Goal: Task Accomplishment & Management: Manage account settings

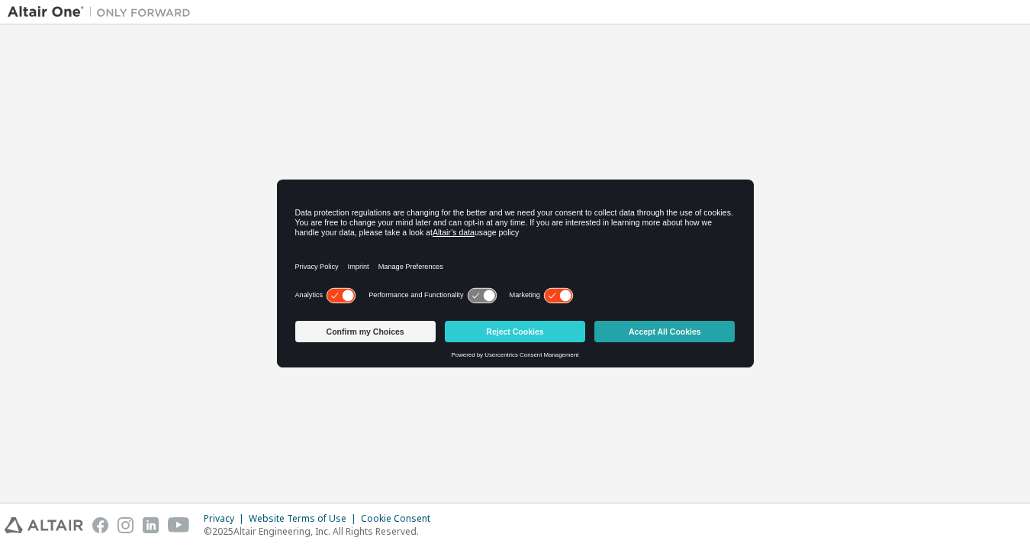
click at [679, 334] on button "Accept All Cookies" at bounding box center [665, 331] width 140 height 21
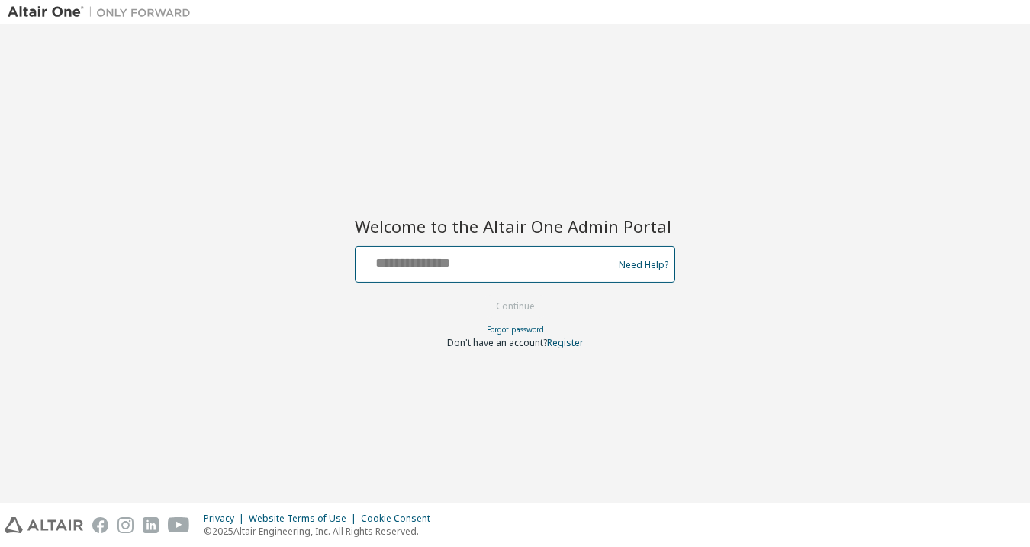
click at [453, 258] on input "text" at bounding box center [487, 261] width 250 height 22
type input "**********"
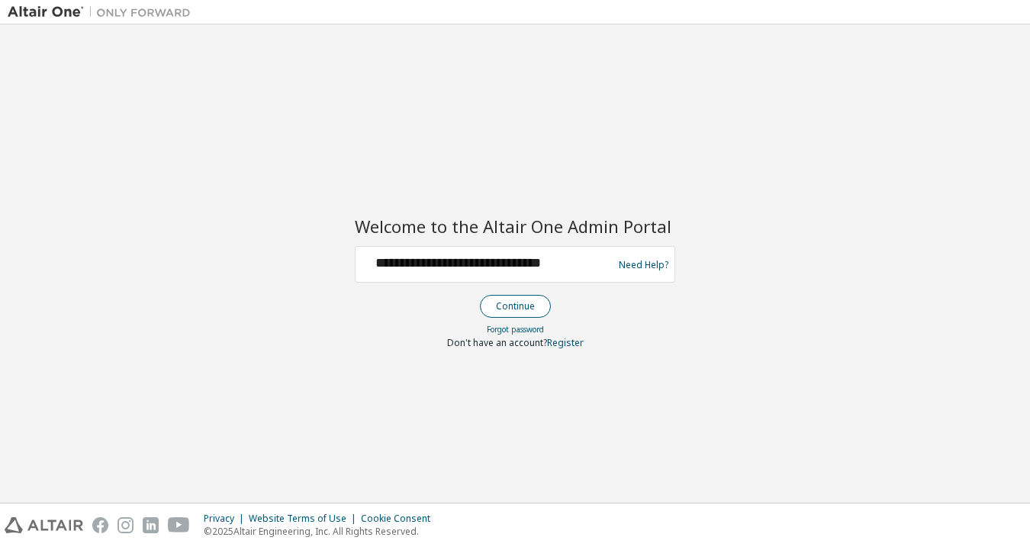
click at [503, 307] on button "Continue" at bounding box center [515, 306] width 71 height 23
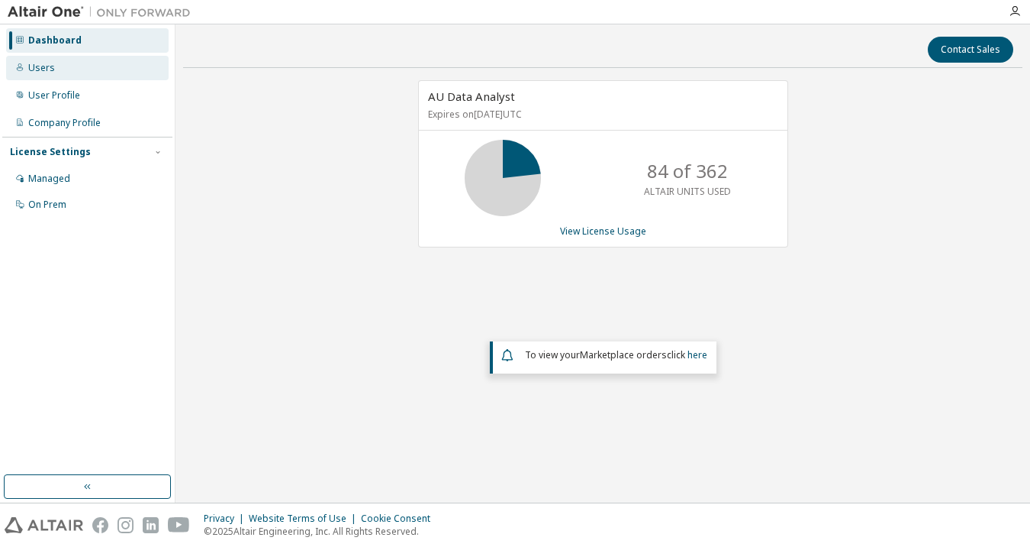
click at [56, 76] on div "Users" at bounding box center [87, 68] width 163 height 24
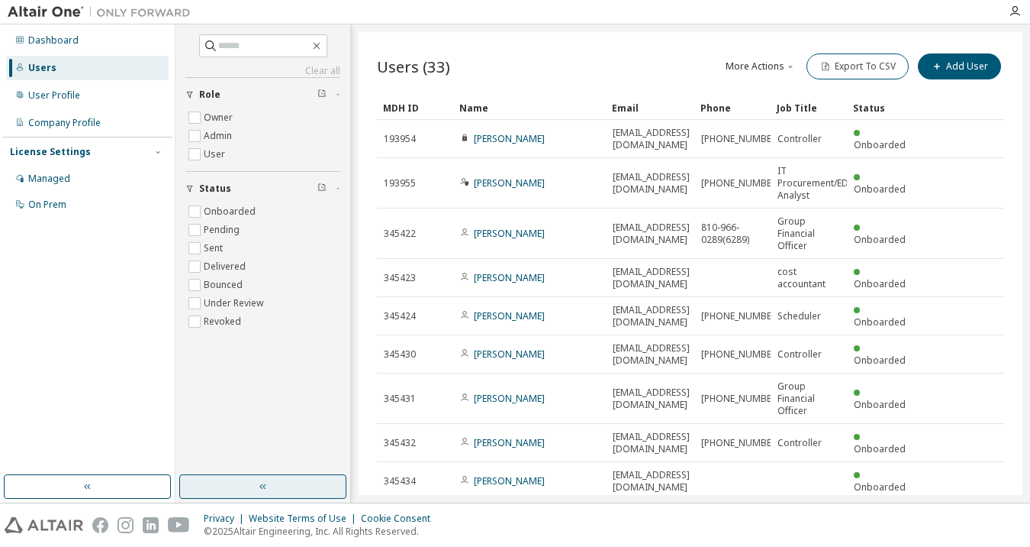
click at [270, 483] on button "button" at bounding box center [262, 486] width 167 height 24
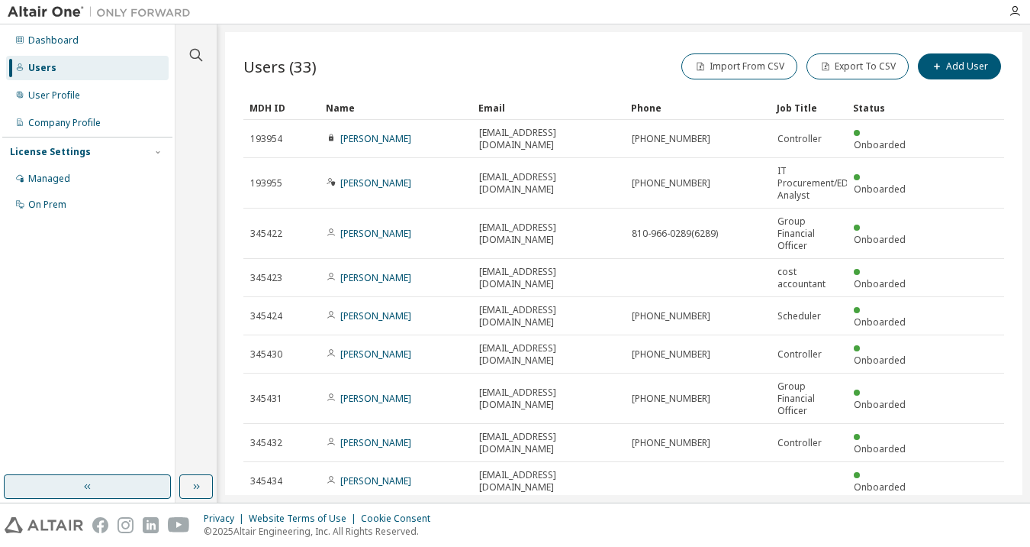
click at [107, 489] on button "button" at bounding box center [87, 486] width 167 height 24
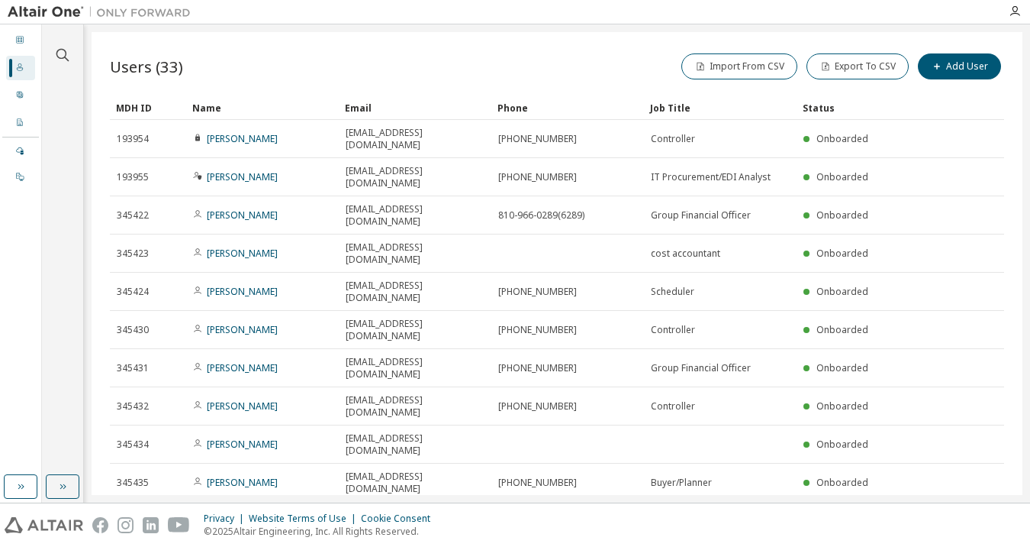
click at [799, 518] on icon "button" at bounding box center [801, 522] width 9 height 9
click at [797, 495] on div "100" at bounding box center [843, 494] width 122 height 18
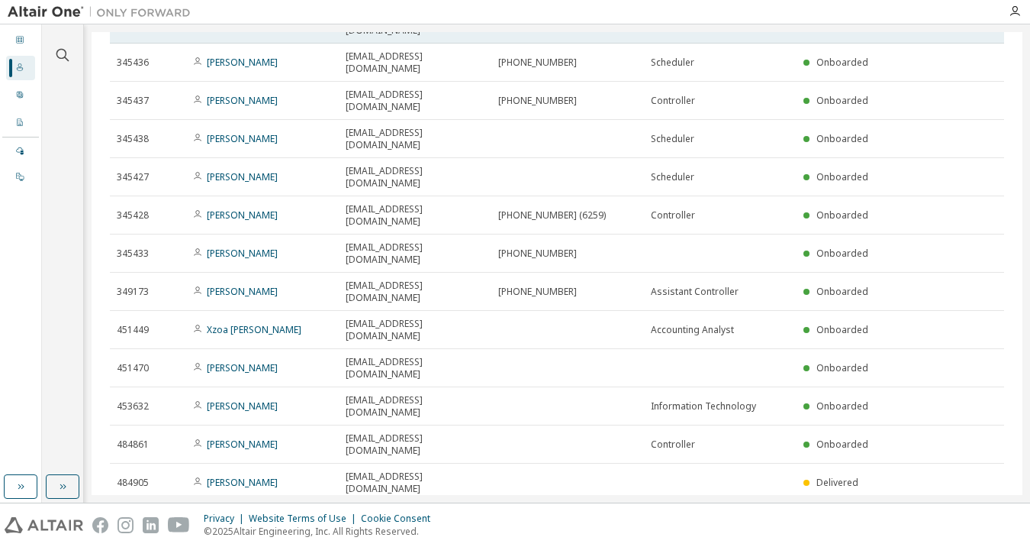
scroll to position [534, 0]
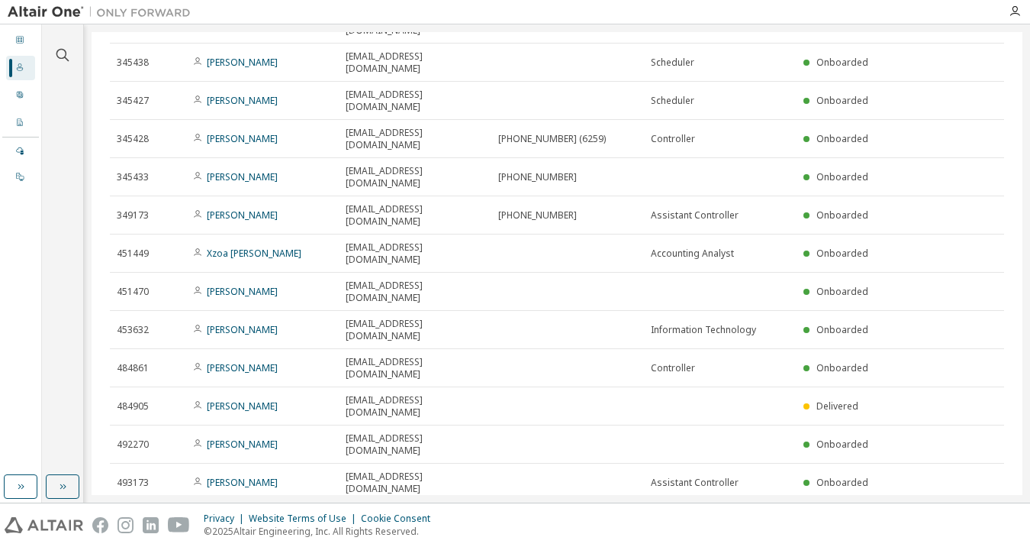
click at [591, 486] on div "Users (33) Import From CSV Export To CSV Add User Clear Load Save Save As Field…" at bounding box center [557, 263] width 931 height 463
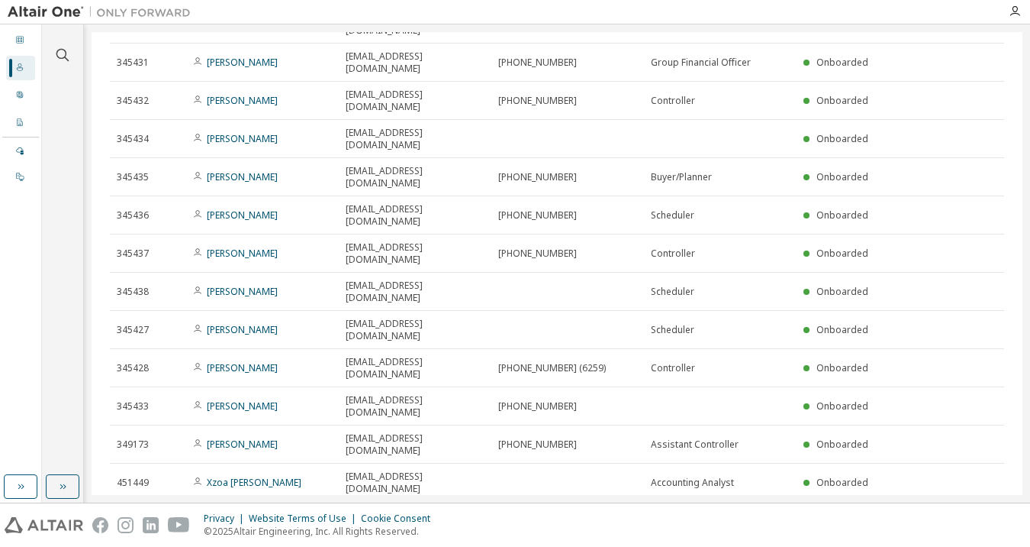
scroll to position [0, 0]
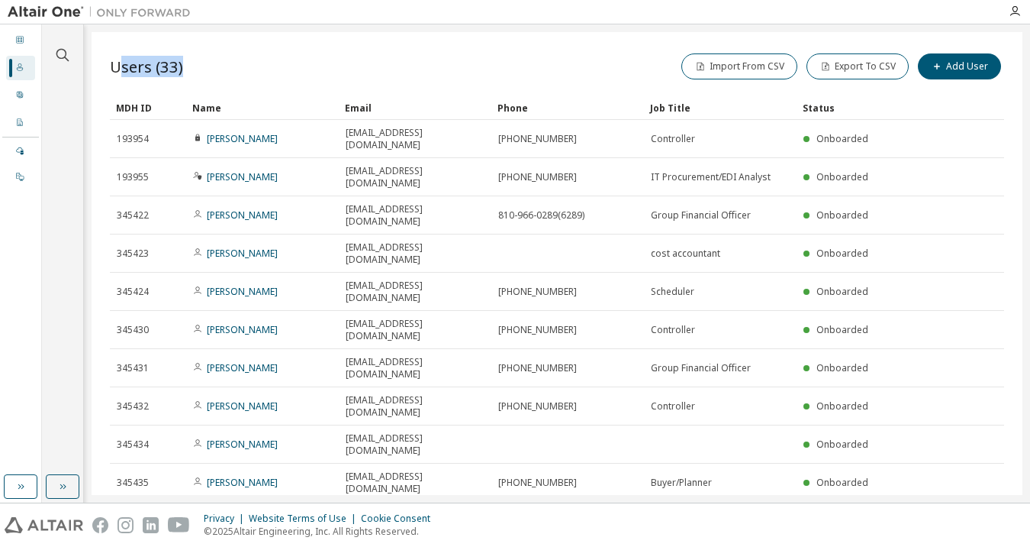
drag, startPoint x: 123, startPoint y: 83, endPoint x: 106, endPoint y: 86, distance: 17.1
click at [106, 86] on div "Users (33) Import From CSV Export To CSV Add User Clear Load Save Save As Field…" at bounding box center [557, 263] width 931 height 463
click at [1010, 12] on icon "button" at bounding box center [1015, 11] width 12 height 12
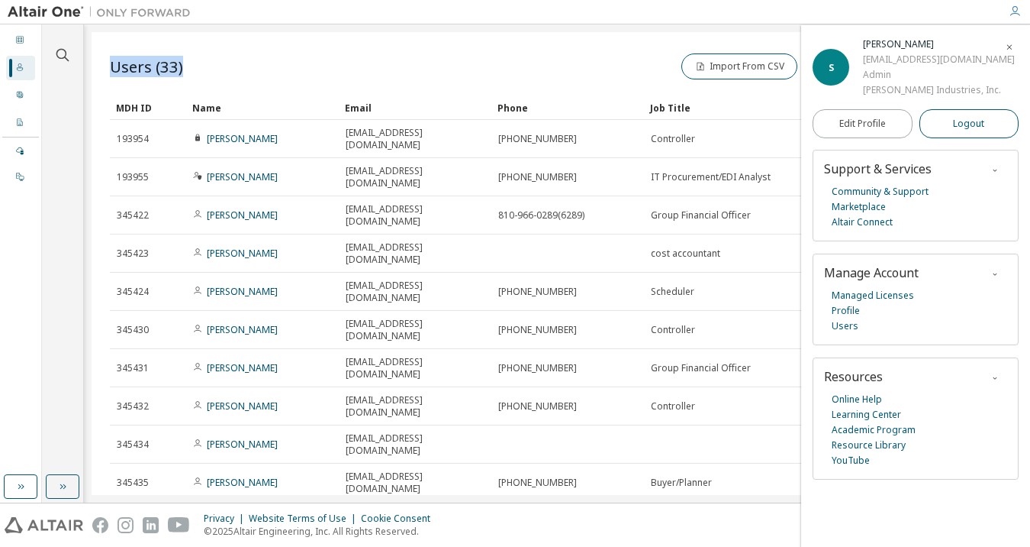
click at [972, 130] on span "Logout" at bounding box center [968, 123] width 31 height 15
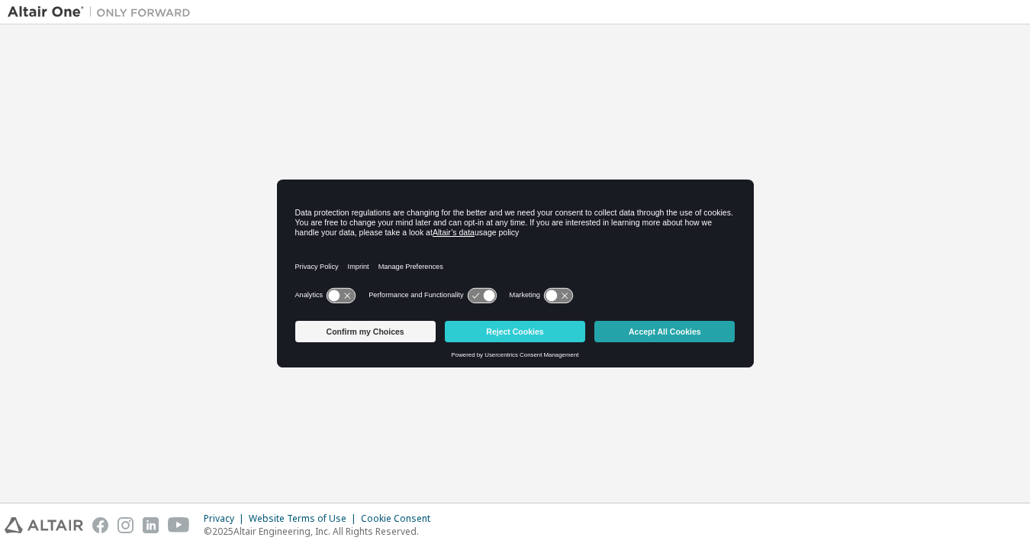
click at [685, 334] on button "Accept All Cookies" at bounding box center [665, 331] width 140 height 21
